Goal: Information Seeking & Learning: Learn about a topic

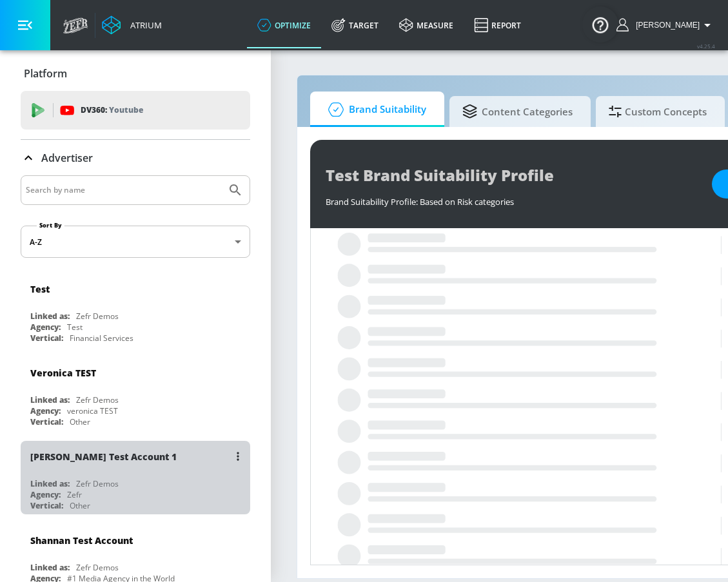
click at [119, 464] on div "[PERSON_NAME] Test Account 1" at bounding box center [138, 456] width 217 height 31
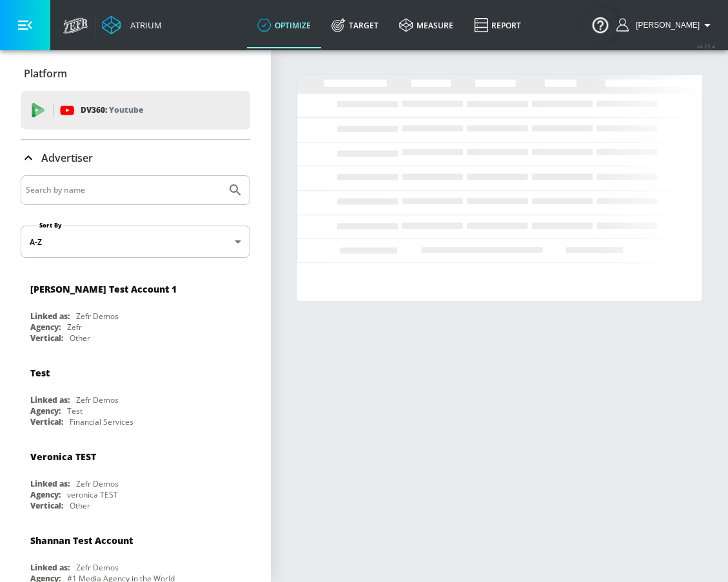
click at [29, 35] on button "button" at bounding box center [25, 25] width 50 height 50
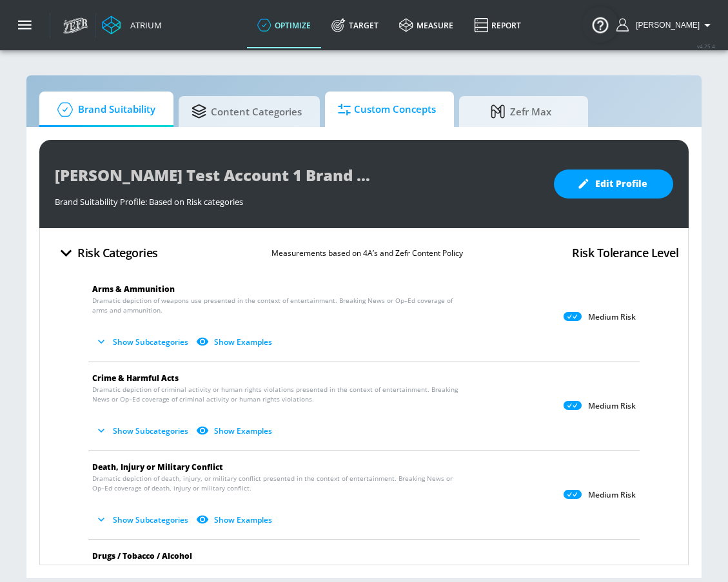
click at [369, 126] on link "Custom Concepts" at bounding box center [389, 109] width 129 height 35
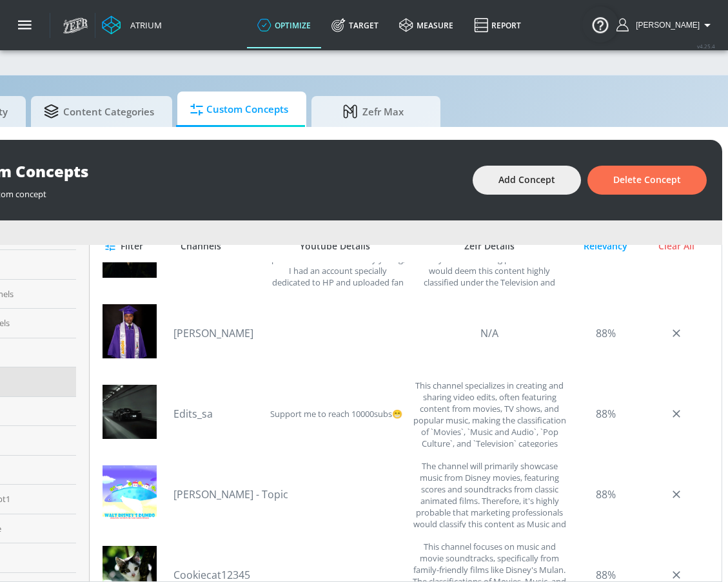
scroll to position [212, 0]
click at [230, 332] on link "[PERSON_NAME]" at bounding box center [219, 333] width 90 height 14
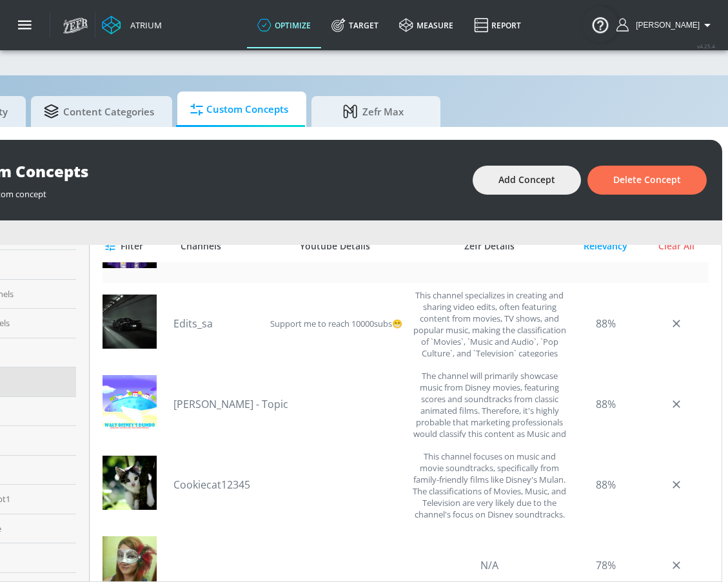
scroll to position [304, 0]
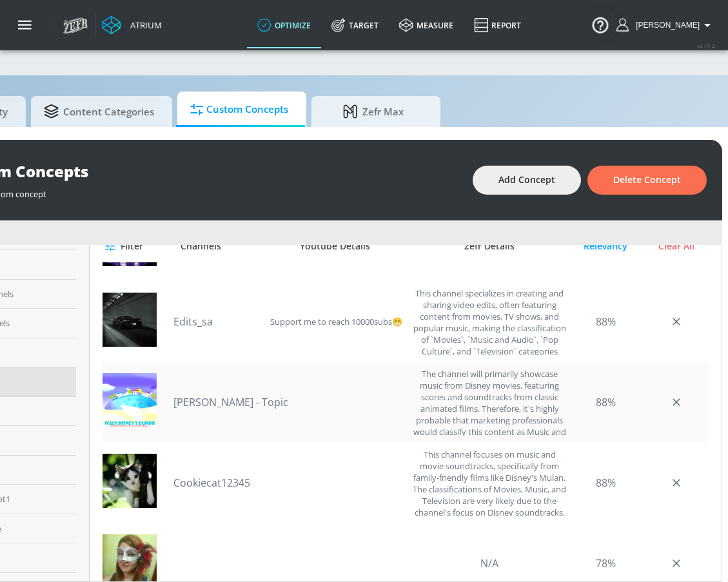
click at [233, 401] on link "[PERSON_NAME] - Topic" at bounding box center [231, 402] width 115 height 14
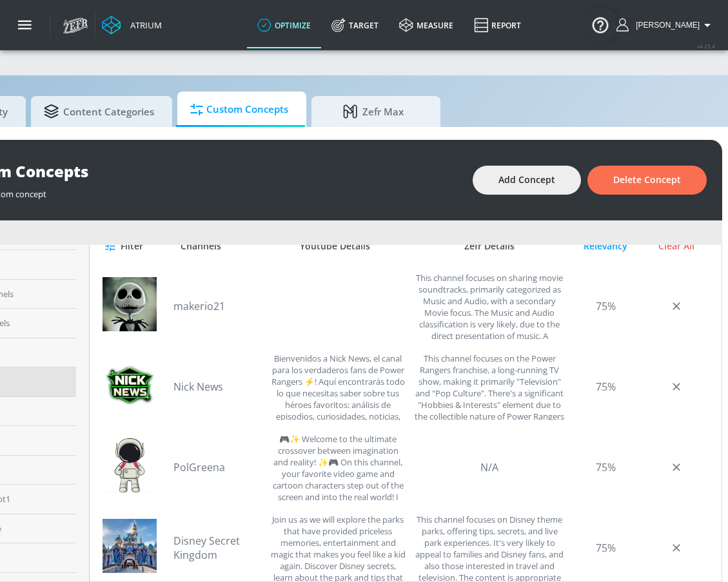
scroll to position [1138, 0]
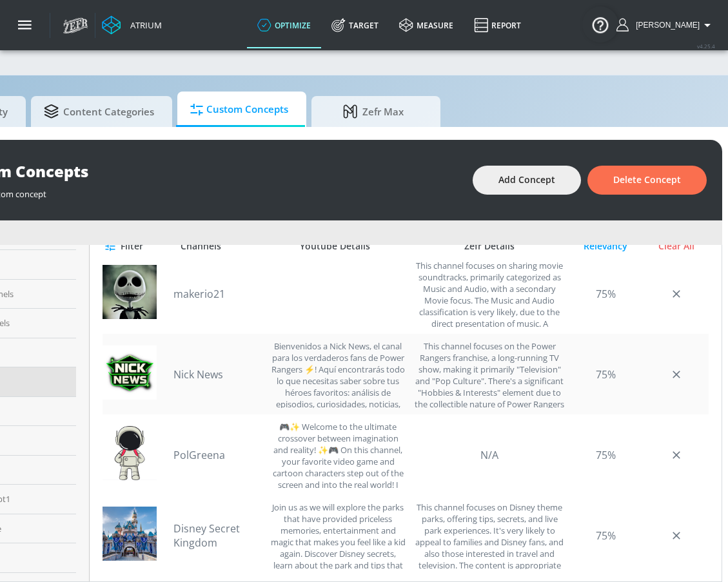
click at [196, 375] on link "Nick News" at bounding box center [219, 375] width 90 height 14
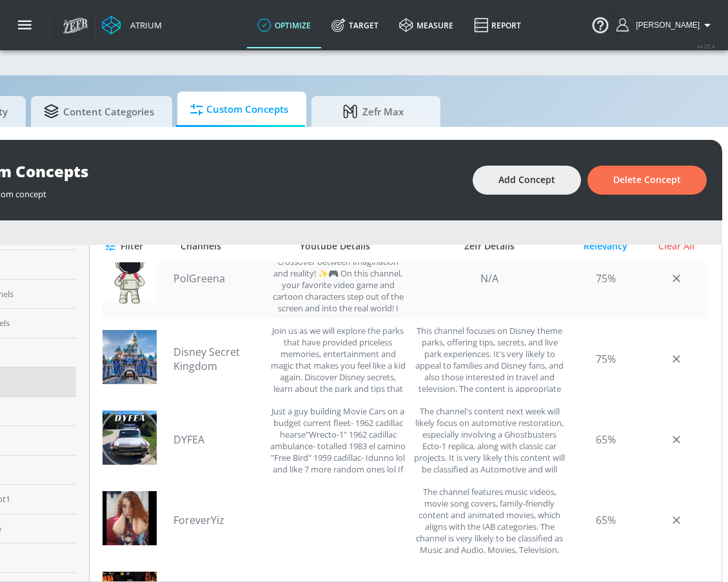
scroll to position [1315, 0]
click at [213, 361] on link "Disney Secret Kingdom" at bounding box center [219, 358] width 90 height 28
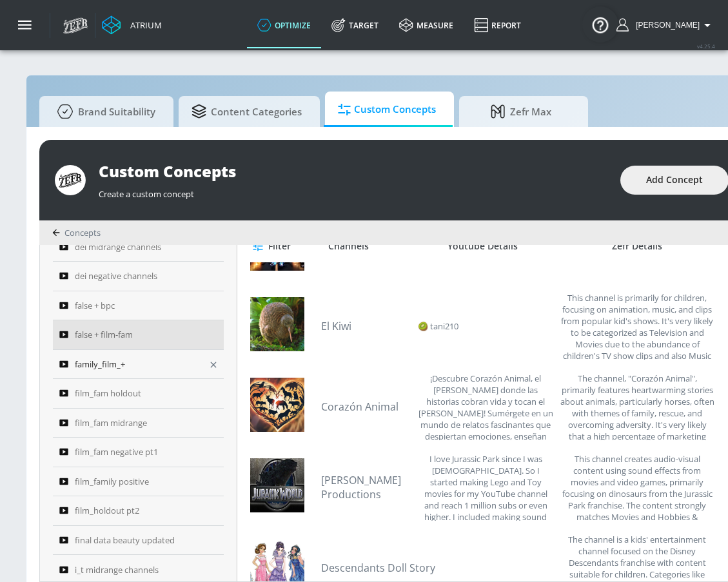
scroll to position [763, 0]
click at [138, 361] on div "family_film_+" at bounding box center [129, 362] width 141 height 15
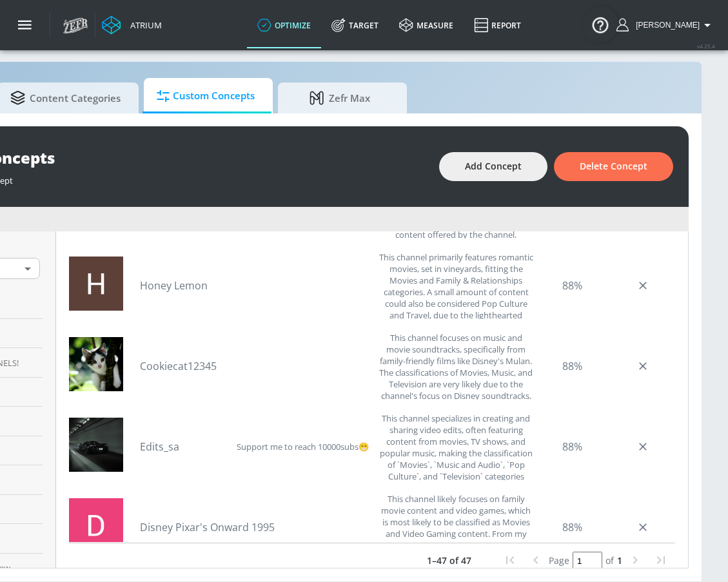
scroll to position [1446, 0]
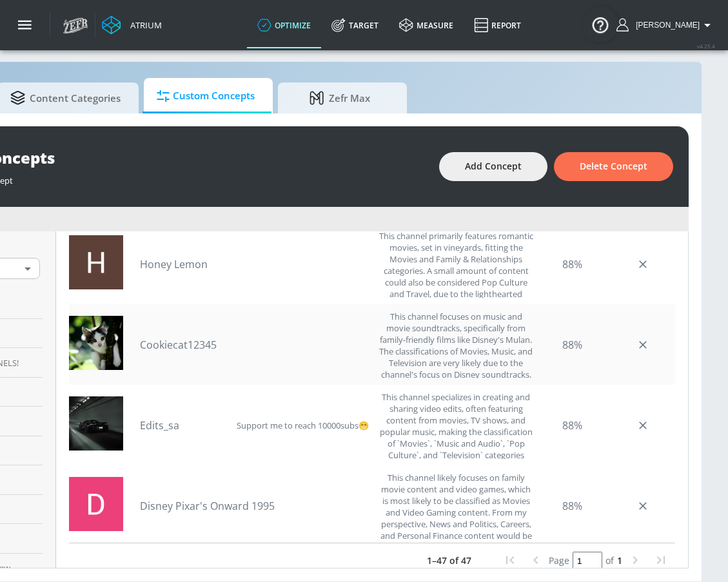
click at [168, 353] on div "Cookiecat12345" at bounding box center [256, 345] width 232 height 68
click at [172, 341] on link "Cookiecat12345" at bounding box center [185, 345] width 90 height 14
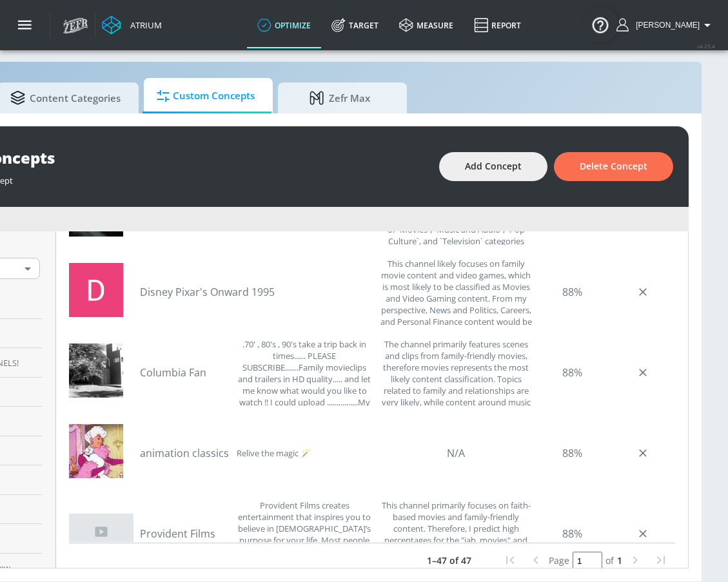
scroll to position [1671, 0]
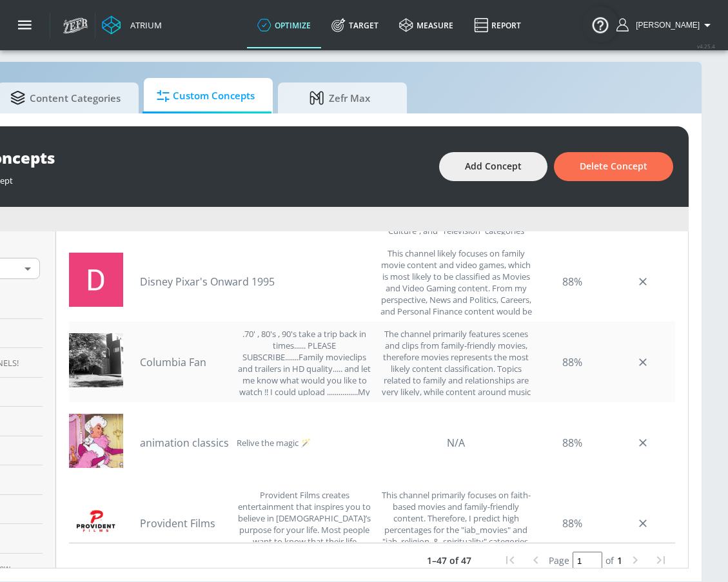
click at [183, 366] on link "Columbia Fan" at bounding box center [185, 362] width 90 height 14
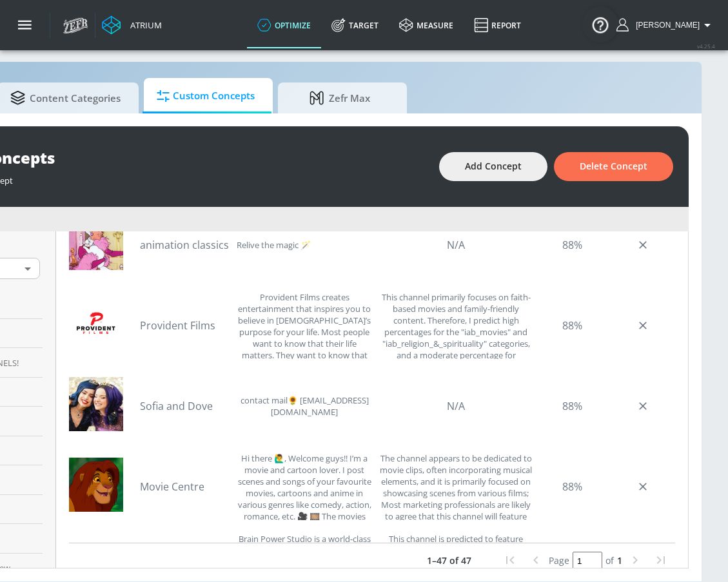
scroll to position [1885, 0]
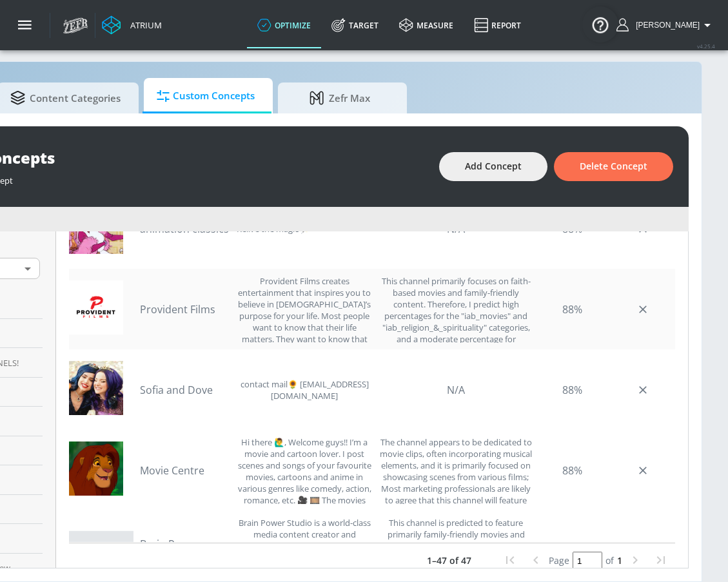
click at [199, 310] on link "Provident Films" at bounding box center [185, 310] width 90 height 14
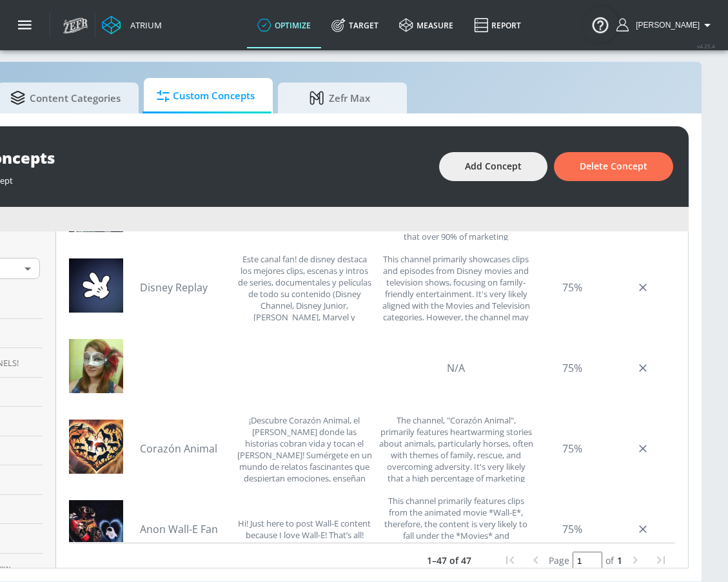
scroll to position [2485, 0]
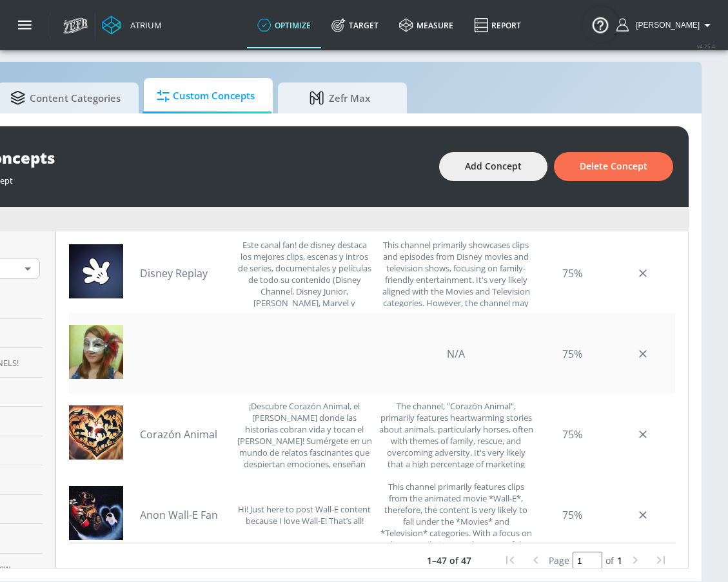
click at [101, 357] on img at bounding box center [96, 352] width 54 height 54
click at [277, 346] on div at bounding box center [256, 354] width 232 height 68
click at [179, 432] on link "Corazón Animal" at bounding box center [185, 435] width 90 height 14
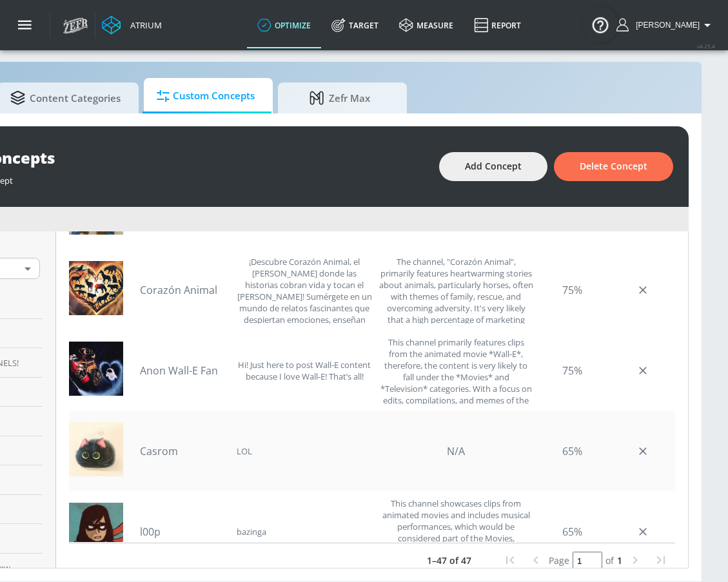
scroll to position [2628, 0]
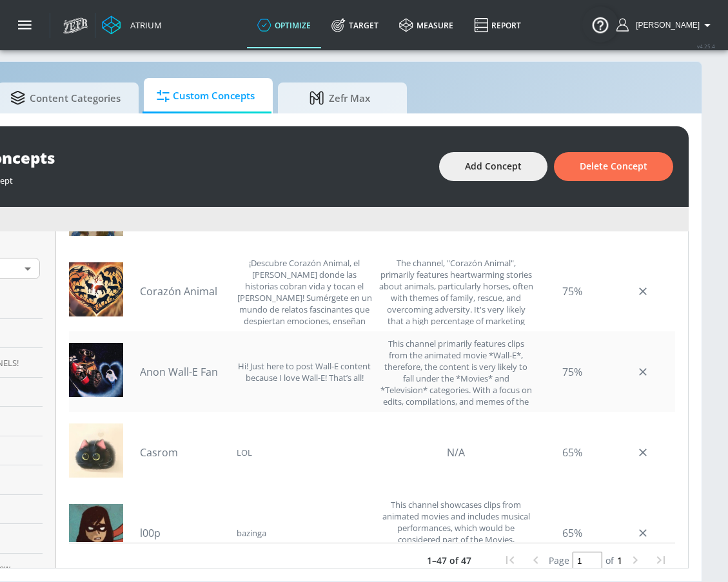
click at [183, 365] on link "Anon Wall-E Fan" at bounding box center [185, 372] width 90 height 14
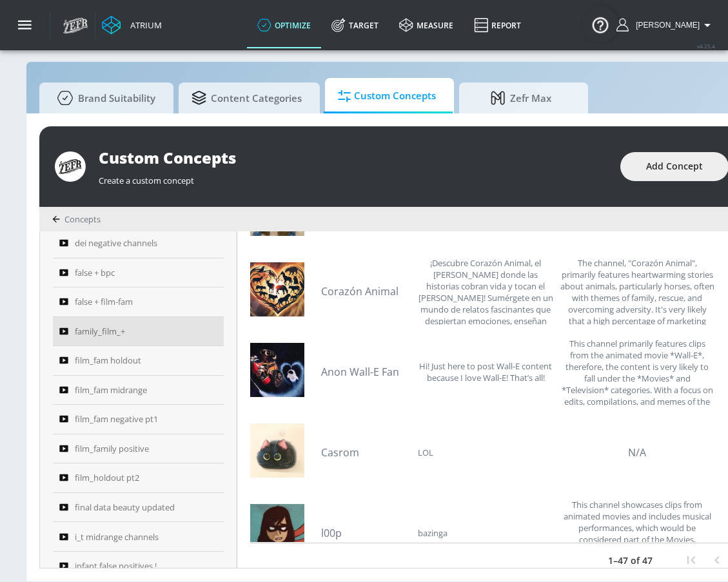
scroll to position [786, 0]
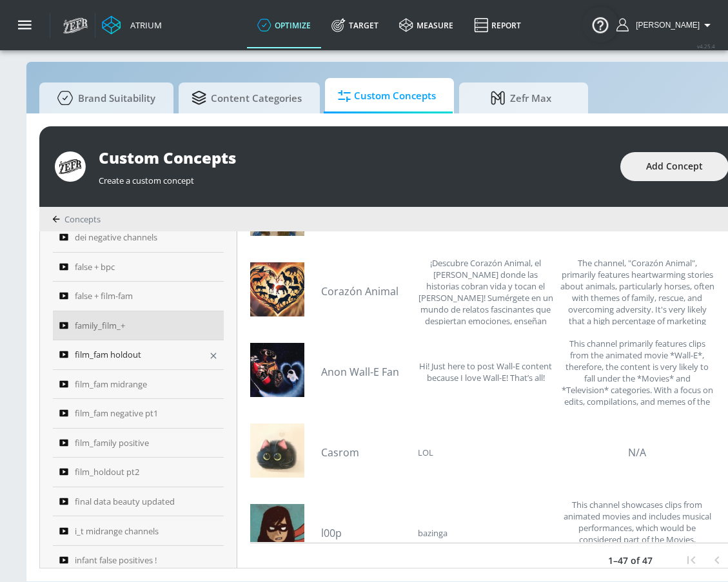
click at [134, 355] on span "film_fam holdout" at bounding box center [108, 354] width 66 height 15
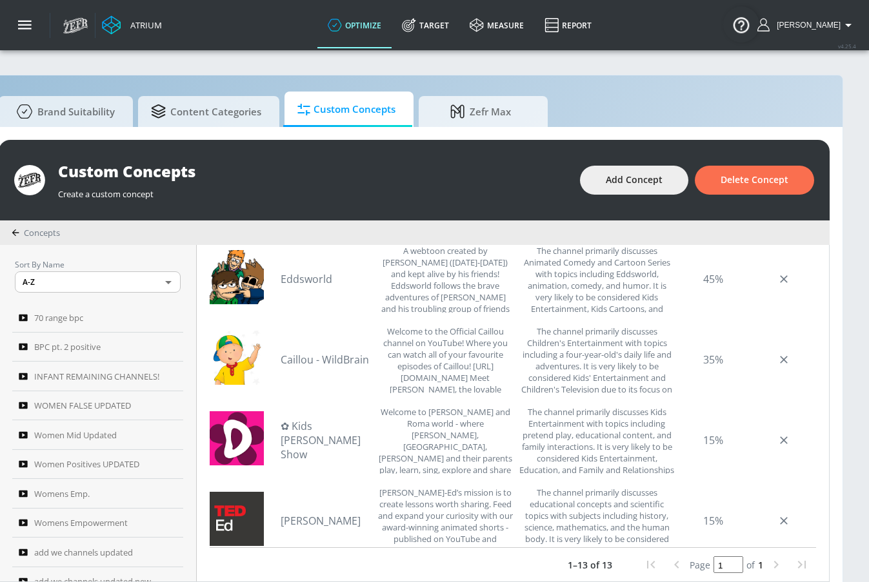
scroll to position [308, 0]
click at [328, 359] on link "Caillou - WildBrain" at bounding box center [326, 359] width 90 height 14
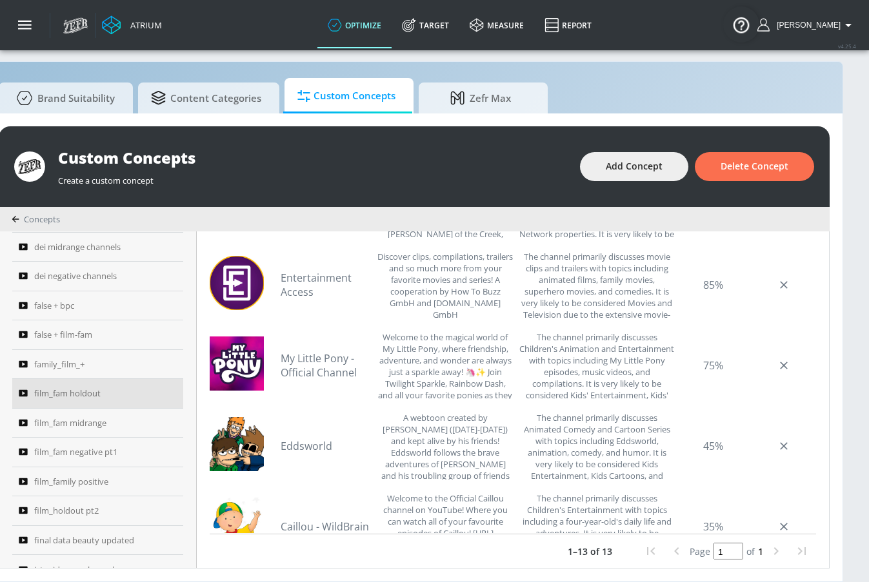
scroll to position [757, 0]
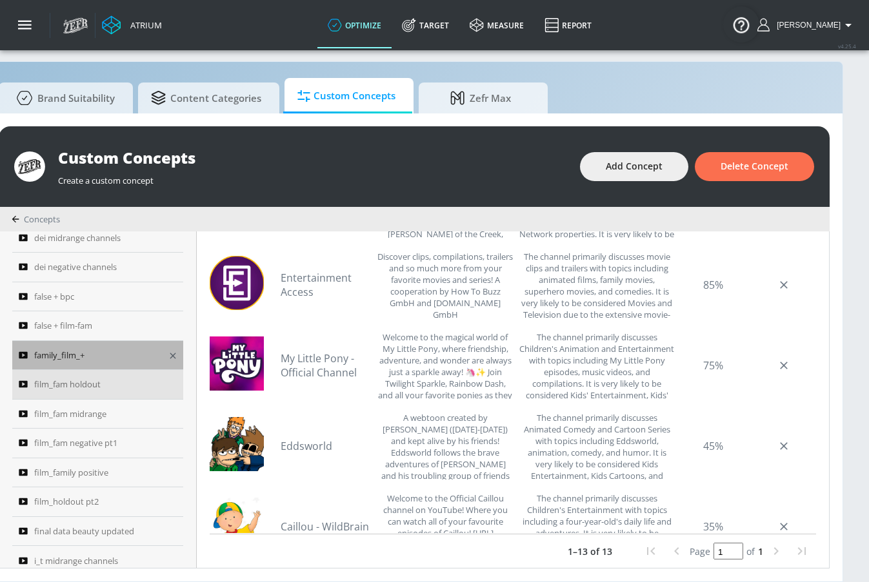
click at [85, 357] on div "family_film_+" at bounding box center [89, 355] width 141 height 15
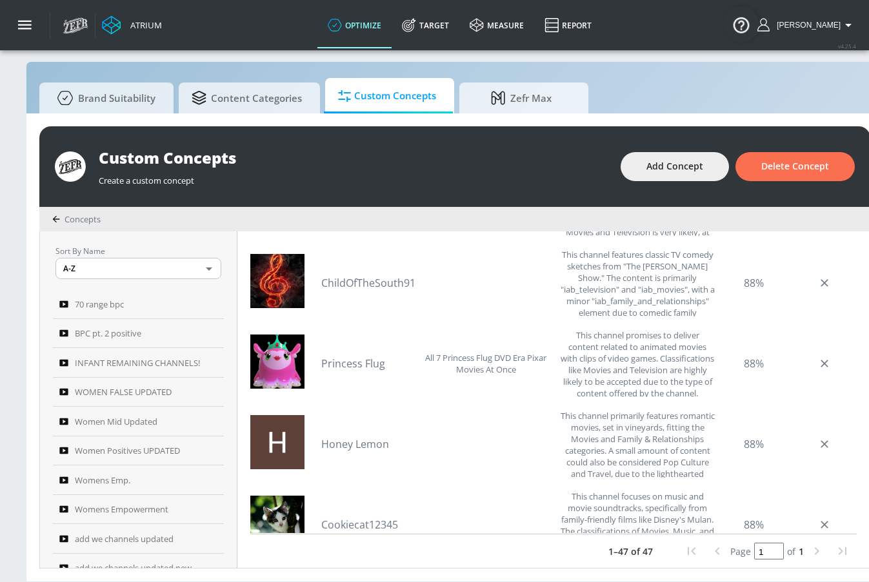
scroll to position [1253, 0]
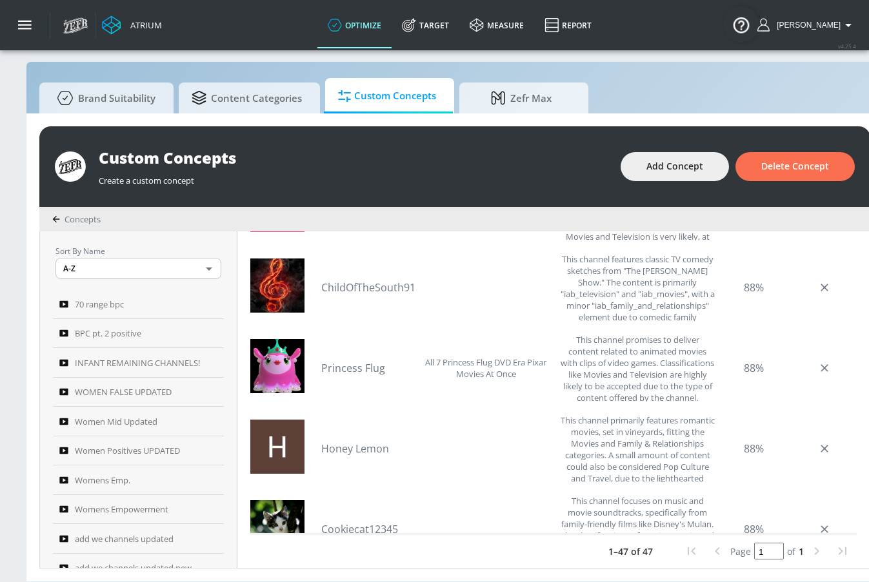
click at [362, 377] on div "Princess Flug All 7 Princess Flug DVD Era Pixar Movies At Once" at bounding box center [437, 368] width 232 height 68
click at [362, 368] on link "Princess Flug" at bounding box center [366, 368] width 90 height 14
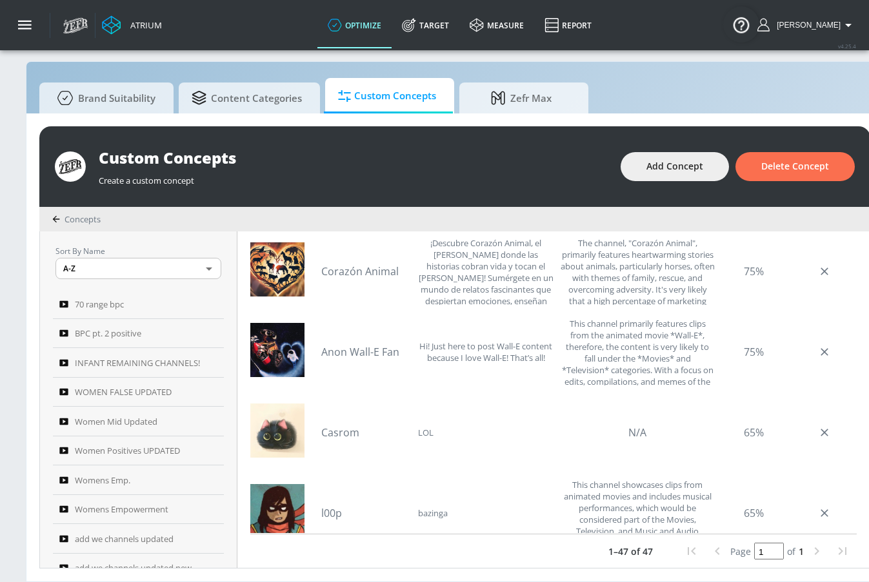
scroll to position [2718, 0]
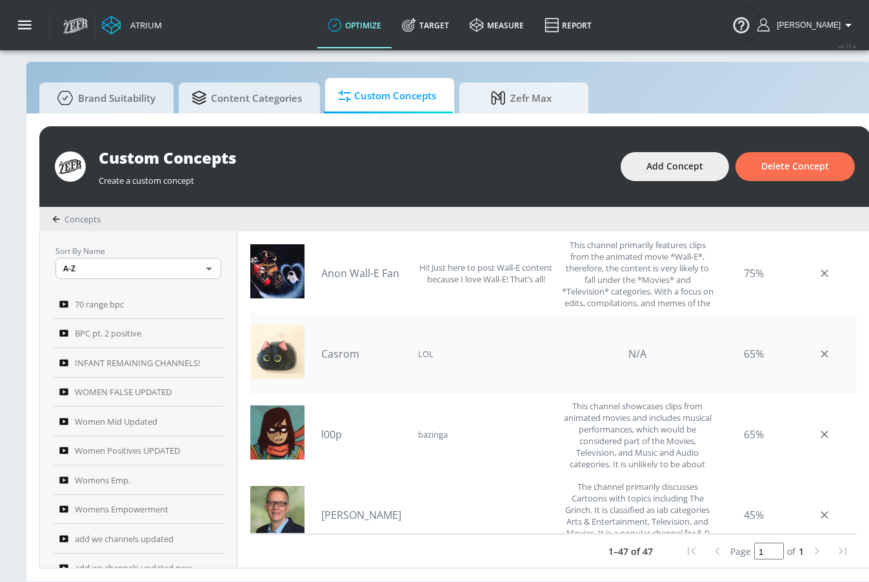
click at [340, 353] on link "Casrom" at bounding box center [366, 354] width 90 height 14
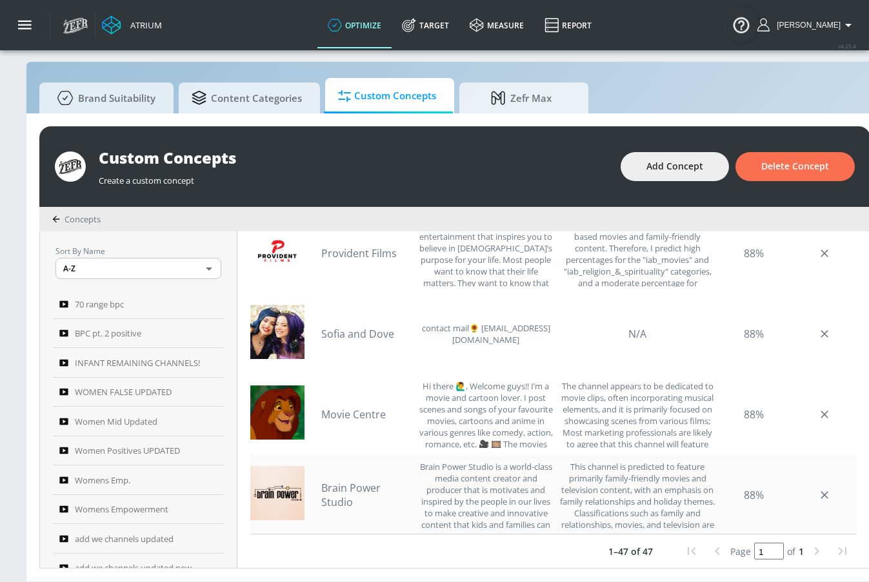
scroll to position [1949, 0]
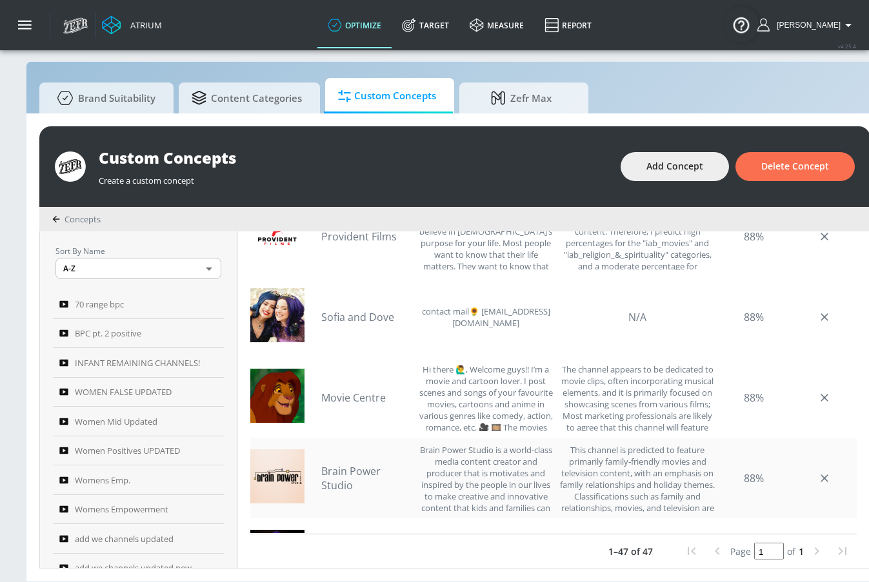
click at [351, 470] on link "Brain Power Studio" at bounding box center [366, 478] width 90 height 28
